Goal: Information Seeking & Learning: Learn about a topic

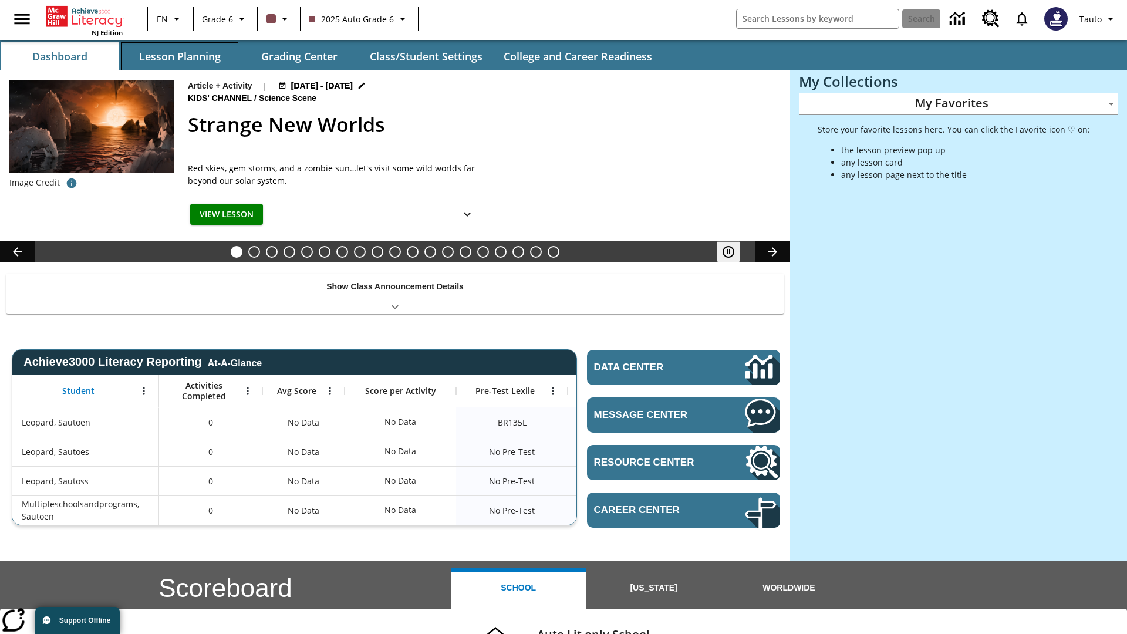
click at [180, 56] on button "Lesson Planning" at bounding box center [179, 56] width 117 height 28
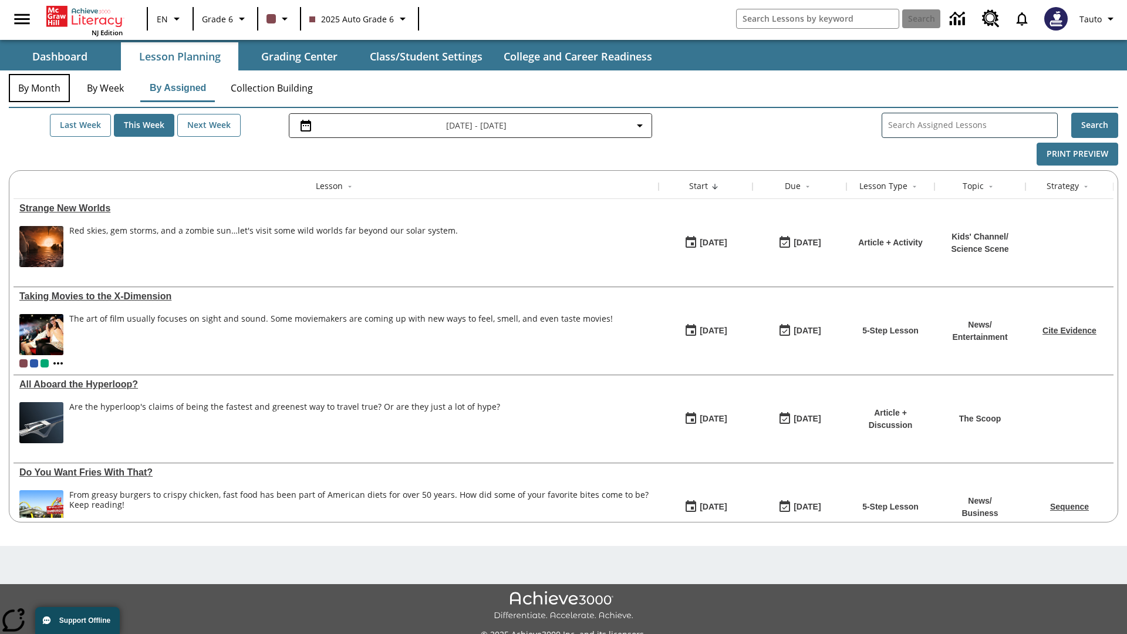
click at [39, 88] on button "By Month" at bounding box center [39, 88] width 61 height 28
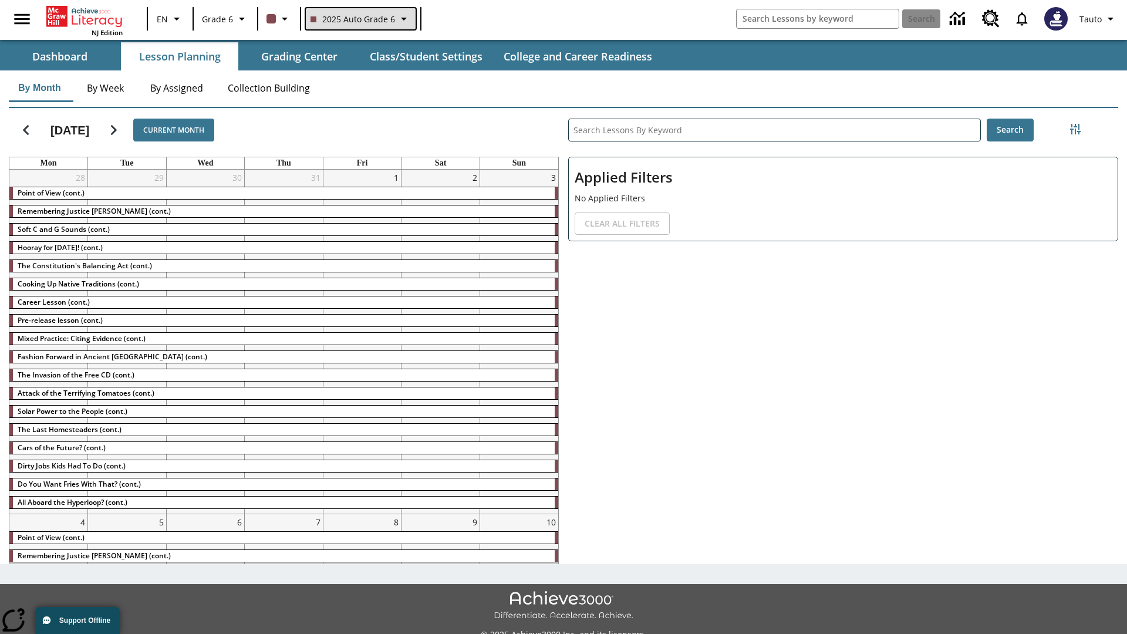
click at [359, 19] on span "2025 Auto Grade 6" at bounding box center [353, 19] width 85 height 12
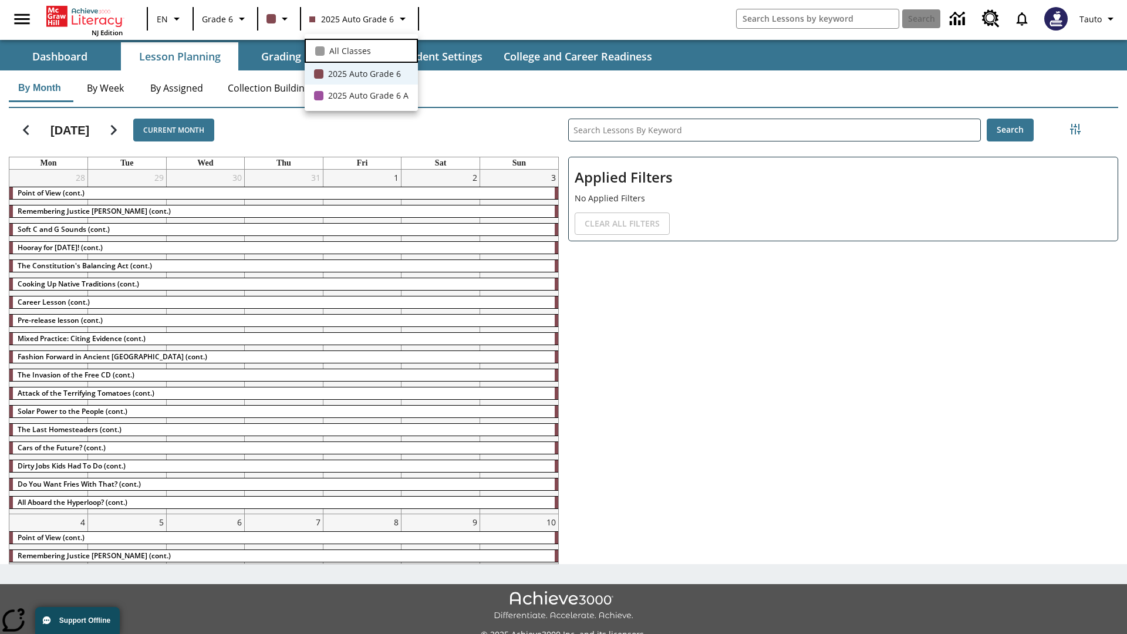
click at [361, 49] on span "All Classes" at bounding box center [350, 51] width 42 height 12
